Goal: Check status: Check status

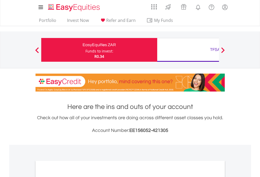
click at [86, 50] on div "Funds to invest:" at bounding box center [100, 50] width 28 height 5
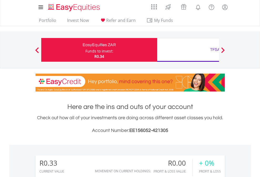
scroll to position [51, 83]
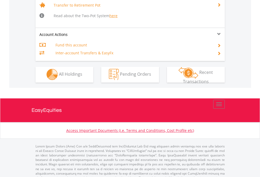
scroll to position [523, 0]
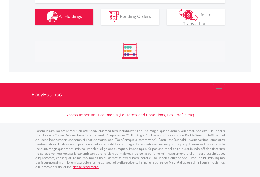
scroll to position [521, 0]
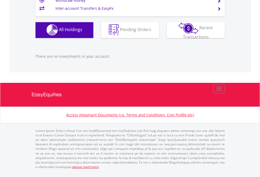
scroll to position [51, 83]
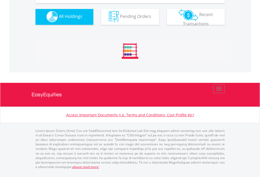
scroll to position [521, 0]
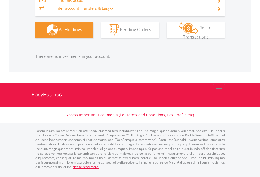
scroll to position [51, 83]
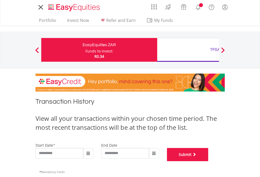
click at [209, 161] on button "Submit" at bounding box center [188, 154] width 42 height 13
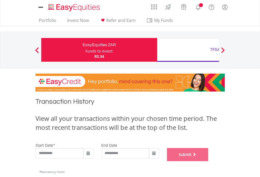
scroll to position [213, 0]
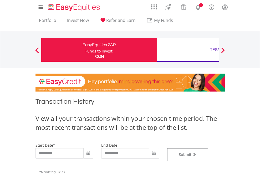
click at [188, 50] on div "TFSA" at bounding box center [215, 49] width 110 height 7
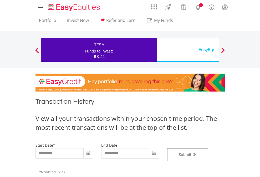
type input "**********"
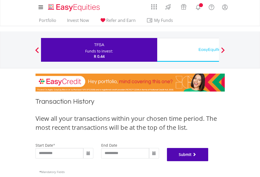
click at [209, 161] on button "Submit" at bounding box center [188, 154] width 42 height 13
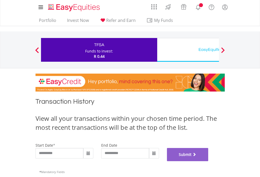
scroll to position [213, 0]
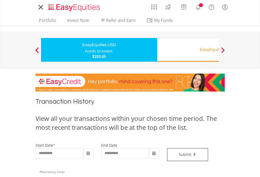
type input "**********"
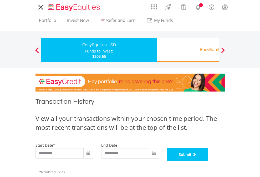
click at [209, 161] on button "Submit" at bounding box center [188, 154] width 42 height 13
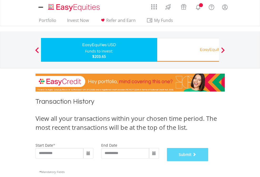
scroll to position [213, 0]
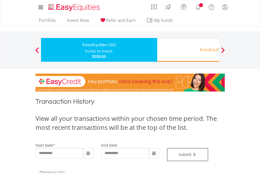
click at [188, 50] on div "EasyEquities RA" at bounding box center [215, 49] width 110 height 7
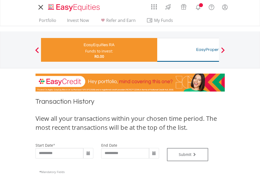
type input "**********"
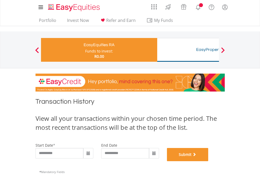
click at [209, 161] on button "Submit" at bounding box center [188, 154] width 42 height 13
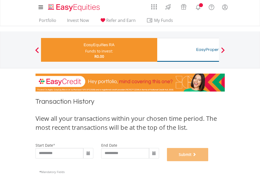
scroll to position [213, 0]
